Goal: Use online tool/utility: Utilize a website feature to perform a specific function

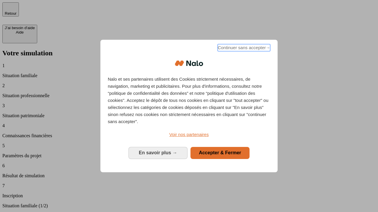
click at [243, 49] on span "Continuer sans accepter →" at bounding box center [243, 47] width 53 height 7
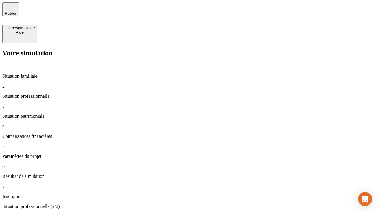
type input "30 000"
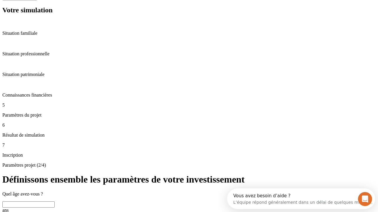
scroll to position [21, 0]
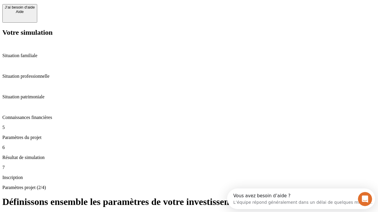
type input "25"
type input "5"
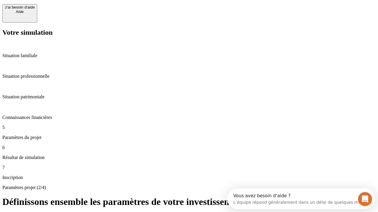
type input "1 000"
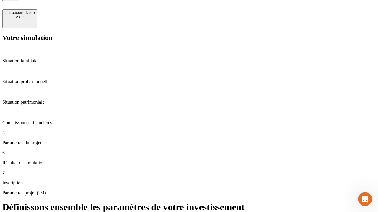
type input "640"
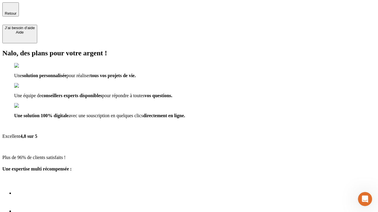
type input "[EMAIL_ADDRESS][PERSON_NAME][DOMAIN_NAME]"
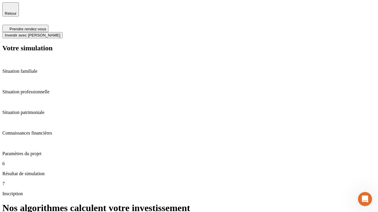
scroll to position [2, 0]
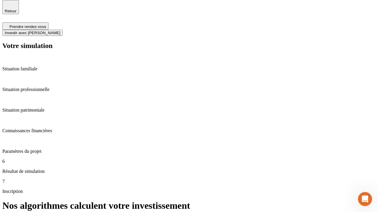
click at [60, 31] on span "Investir avec [PERSON_NAME]" at bounding box center [32, 33] width 55 height 4
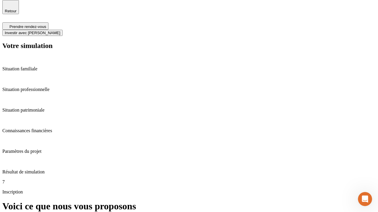
scroll to position [0, 0]
